Goal: Information Seeking & Learning: Learn about a topic

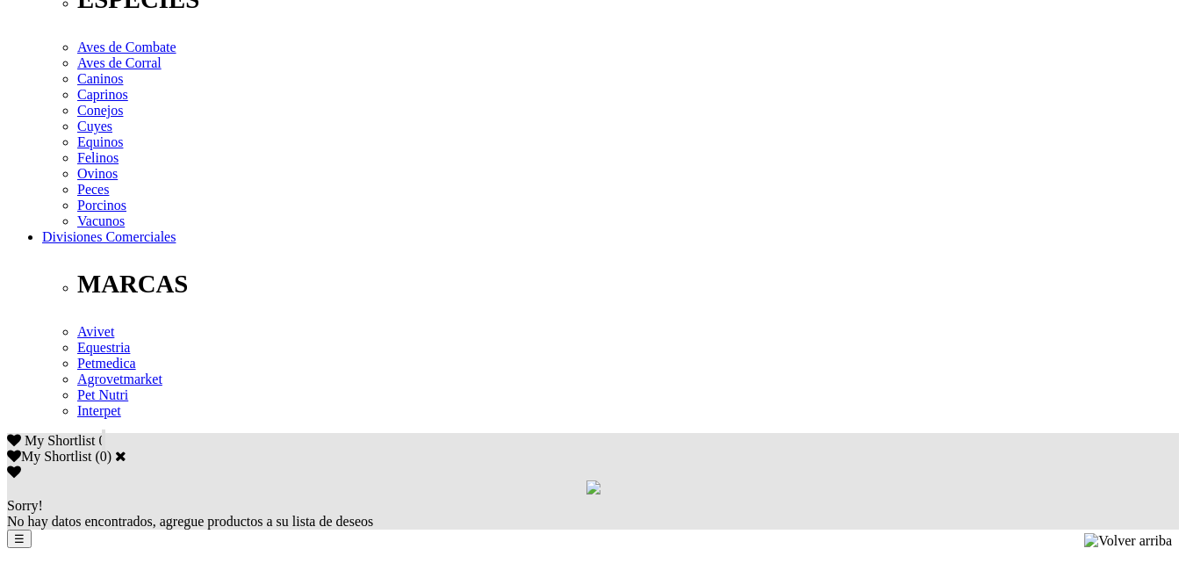
scroll to position [773, 0]
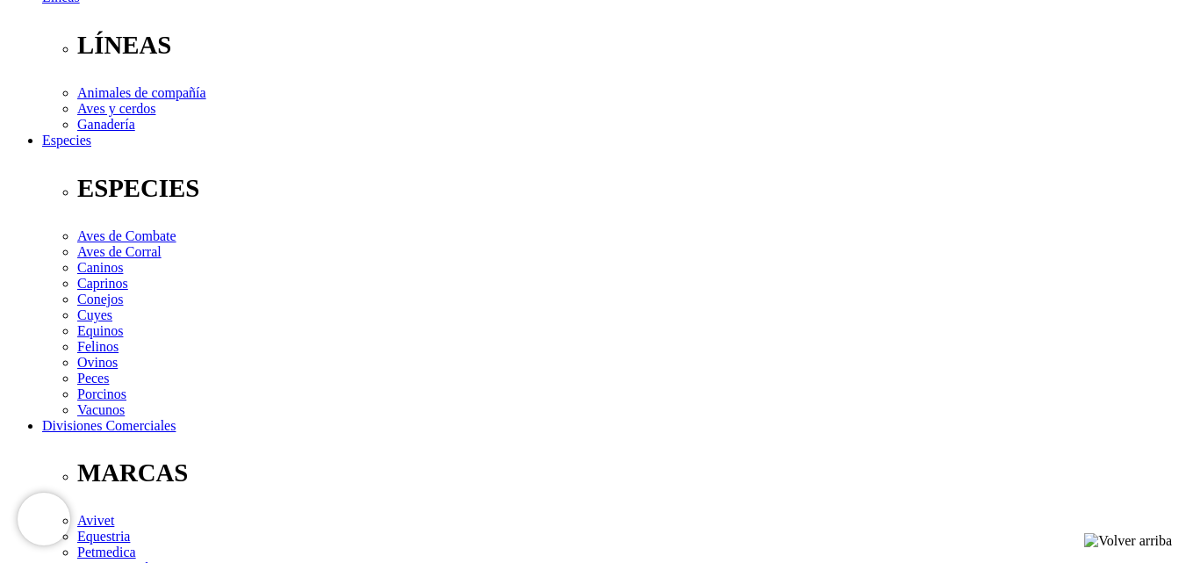
scroll to position [562, 0]
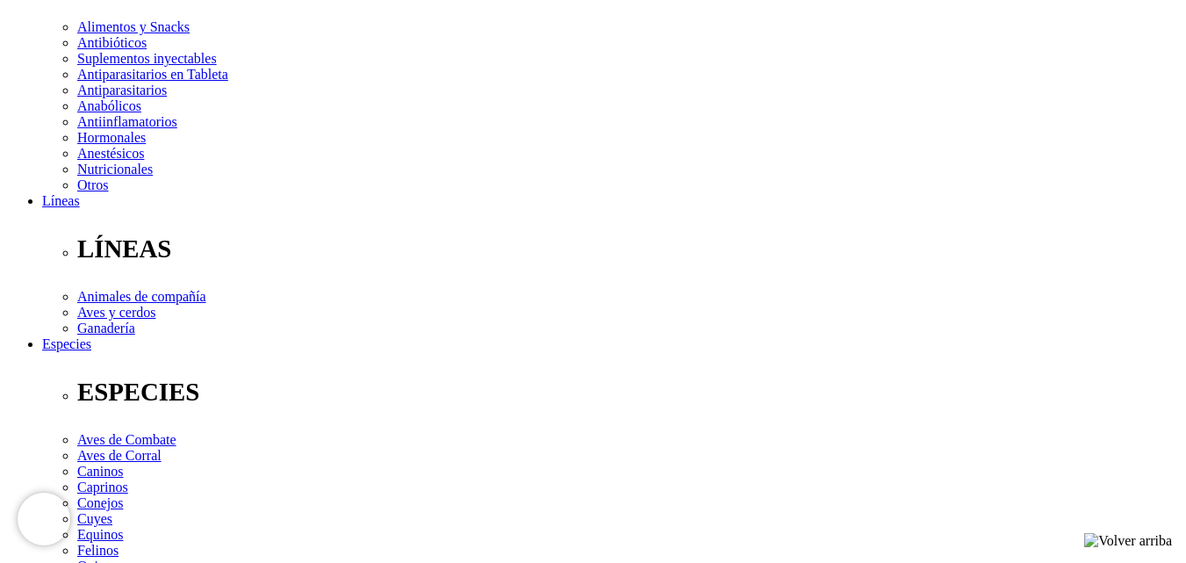
scroll to position [457, 0]
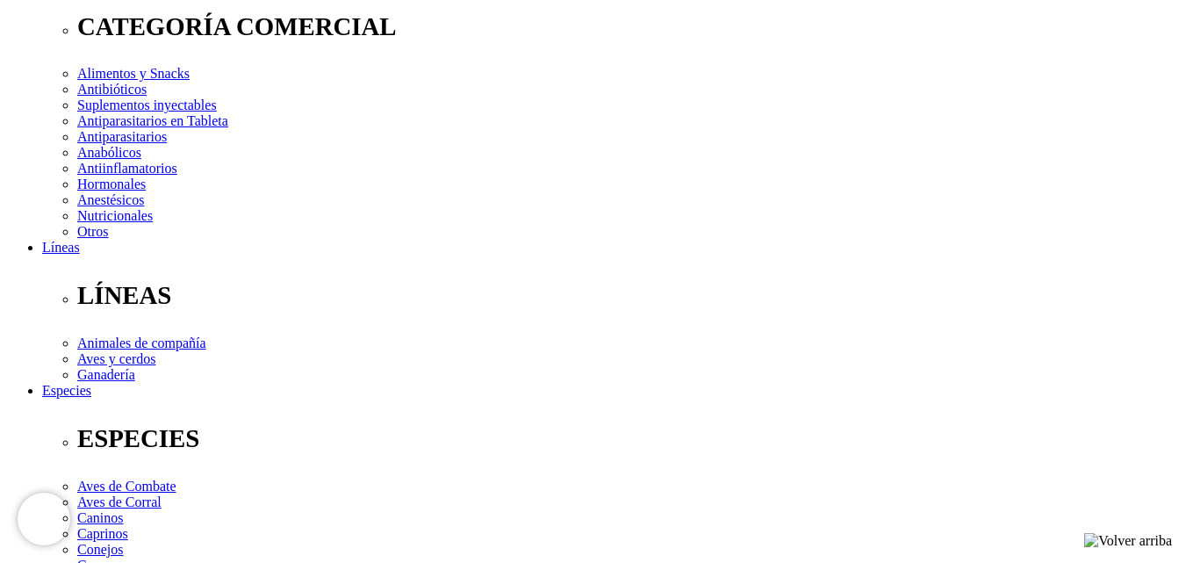
scroll to position [211, 0]
